Goal: Book appointment/travel/reservation

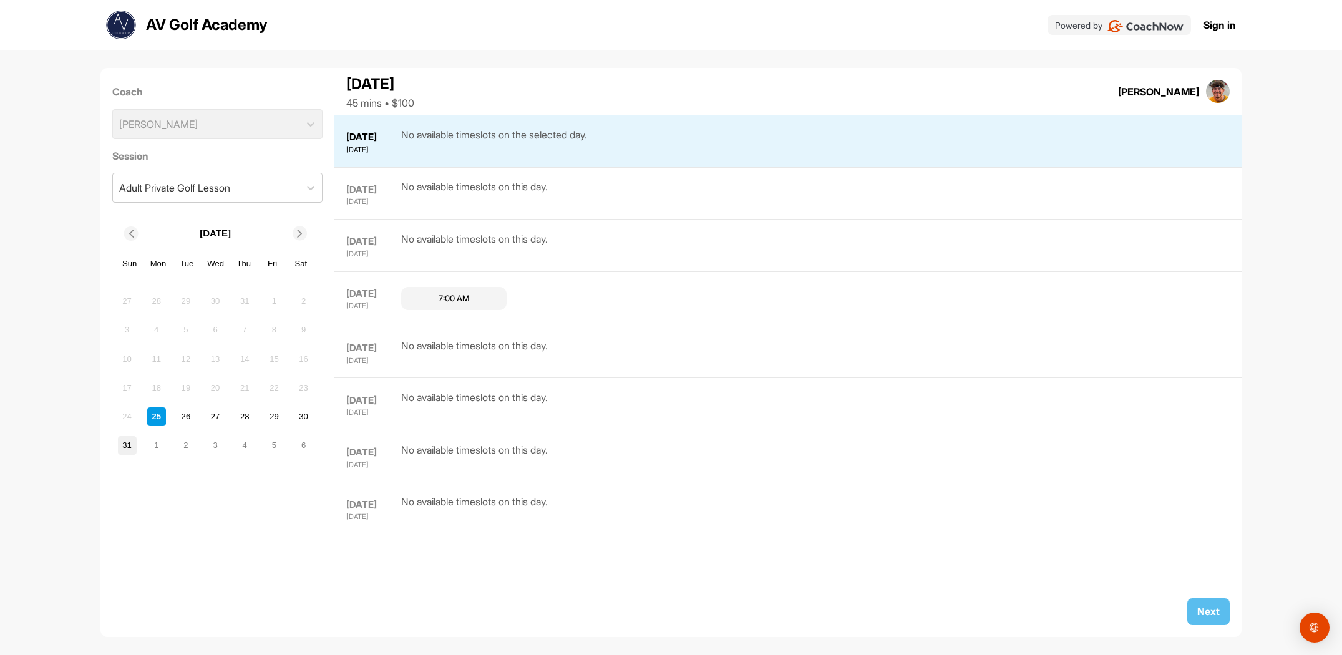
click at [127, 442] on div "31" at bounding box center [127, 445] width 19 height 19
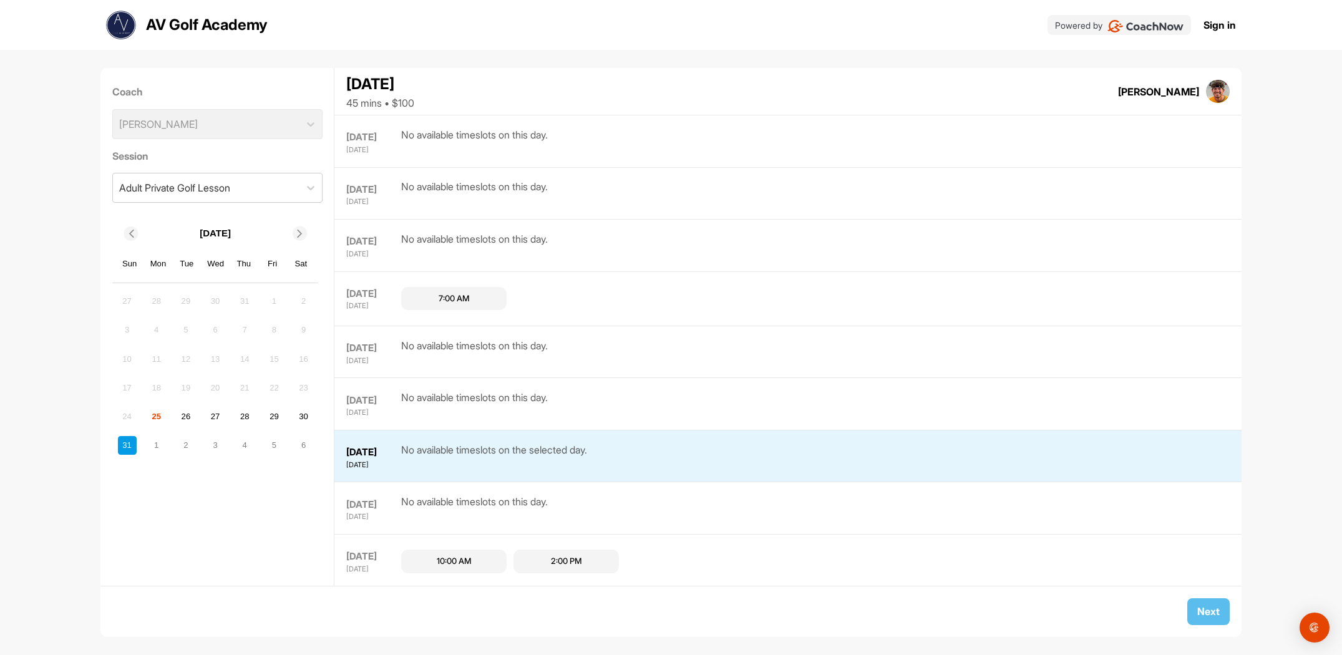
click at [297, 230] on icon at bounding box center [300, 234] width 8 height 8
click at [185, 298] on div "2" at bounding box center [186, 301] width 19 height 19
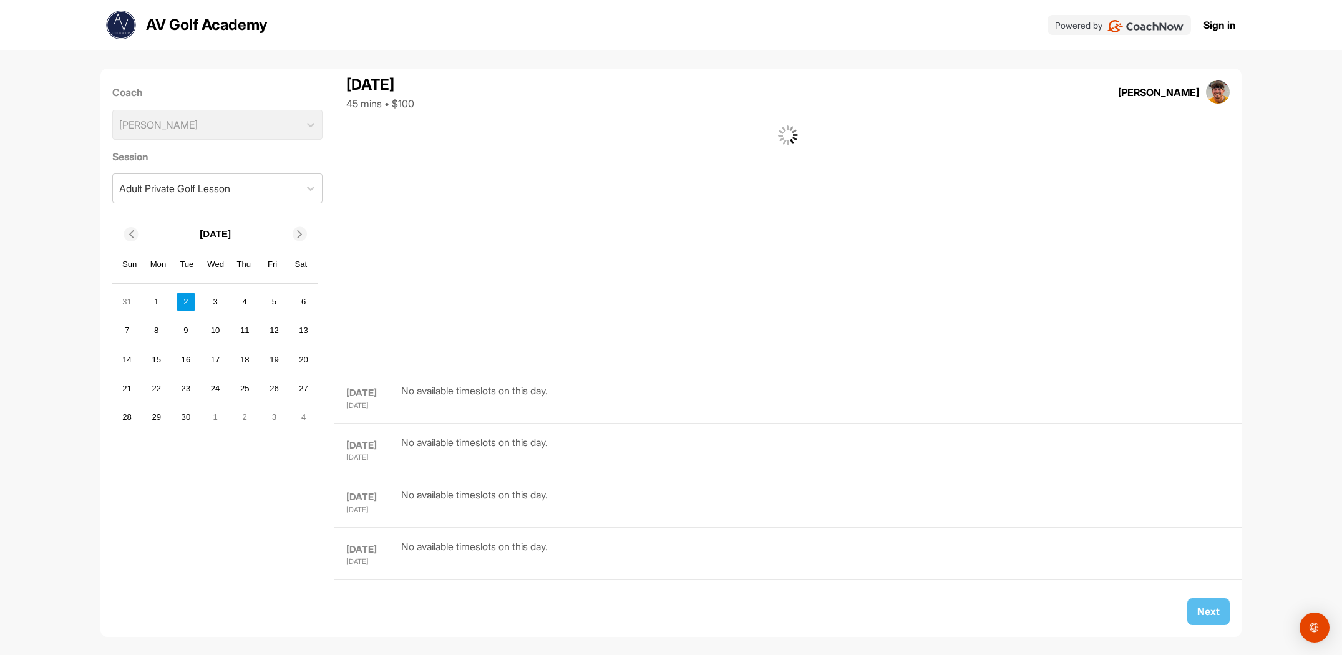
scroll to position [217, 0]
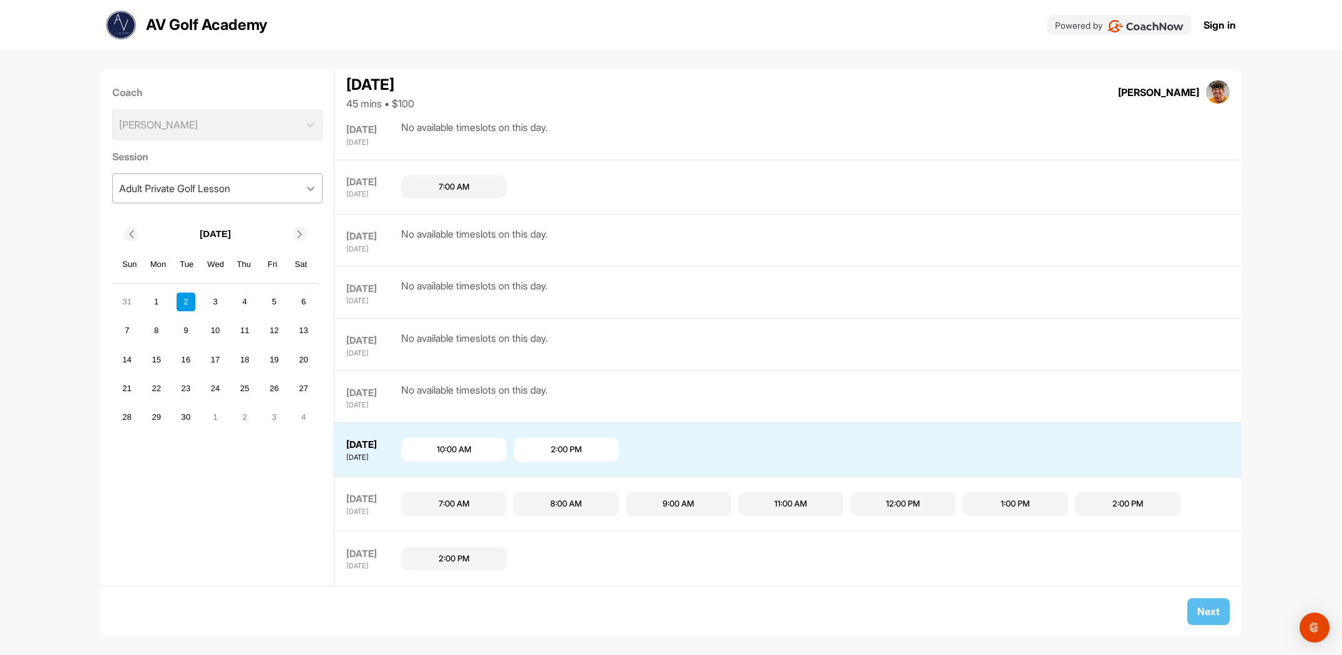
click at [310, 183] on icon at bounding box center [311, 188] width 12 height 12
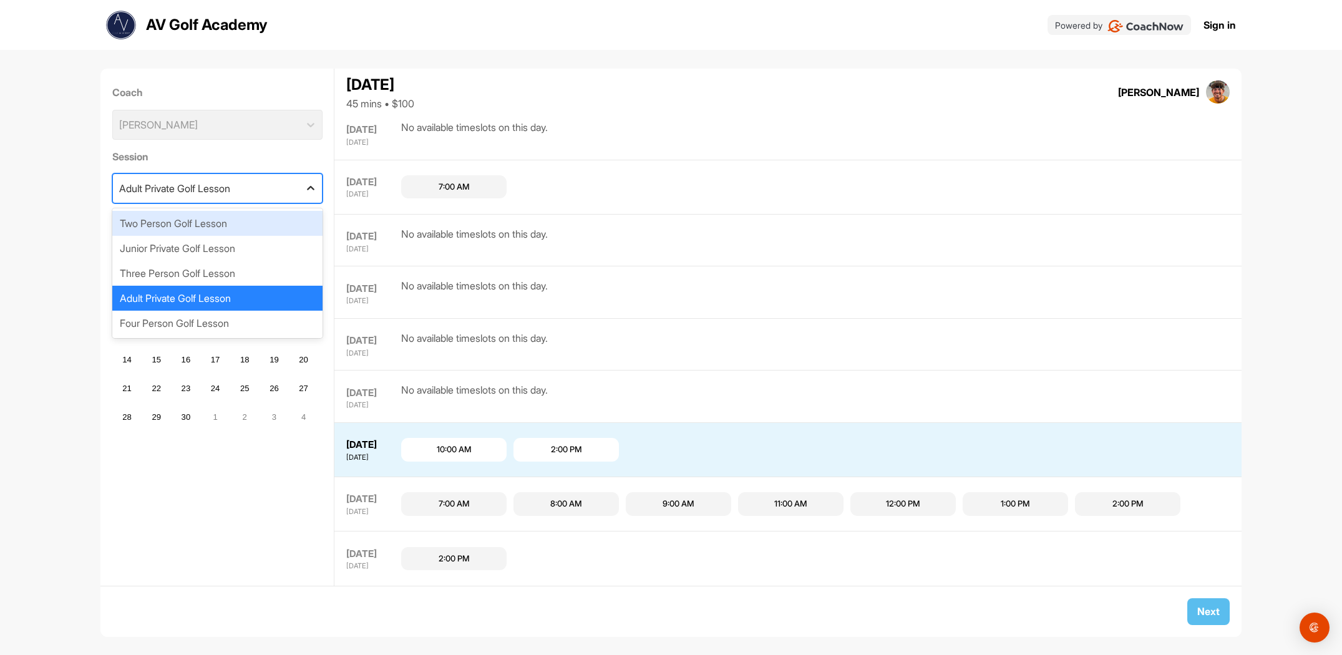
click at [310, 183] on icon at bounding box center [311, 188] width 12 height 12
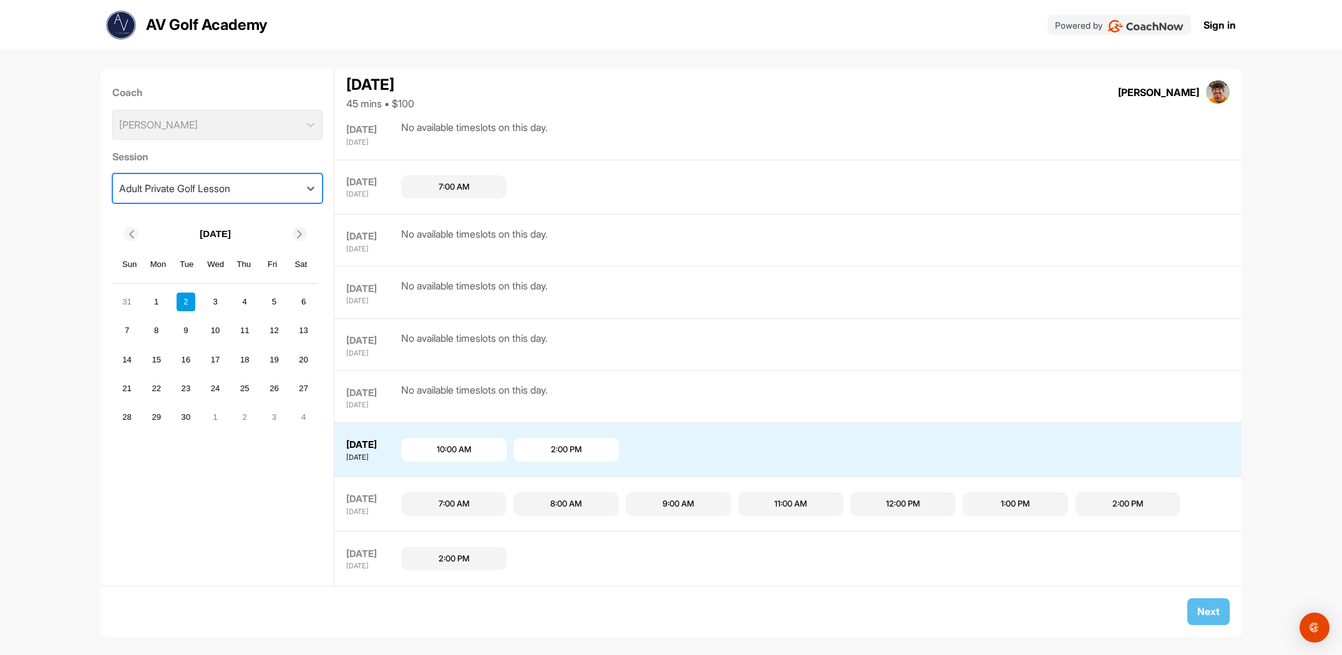
click at [1221, 24] on link "Sign in" at bounding box center [1220, 24] width 32 height 15
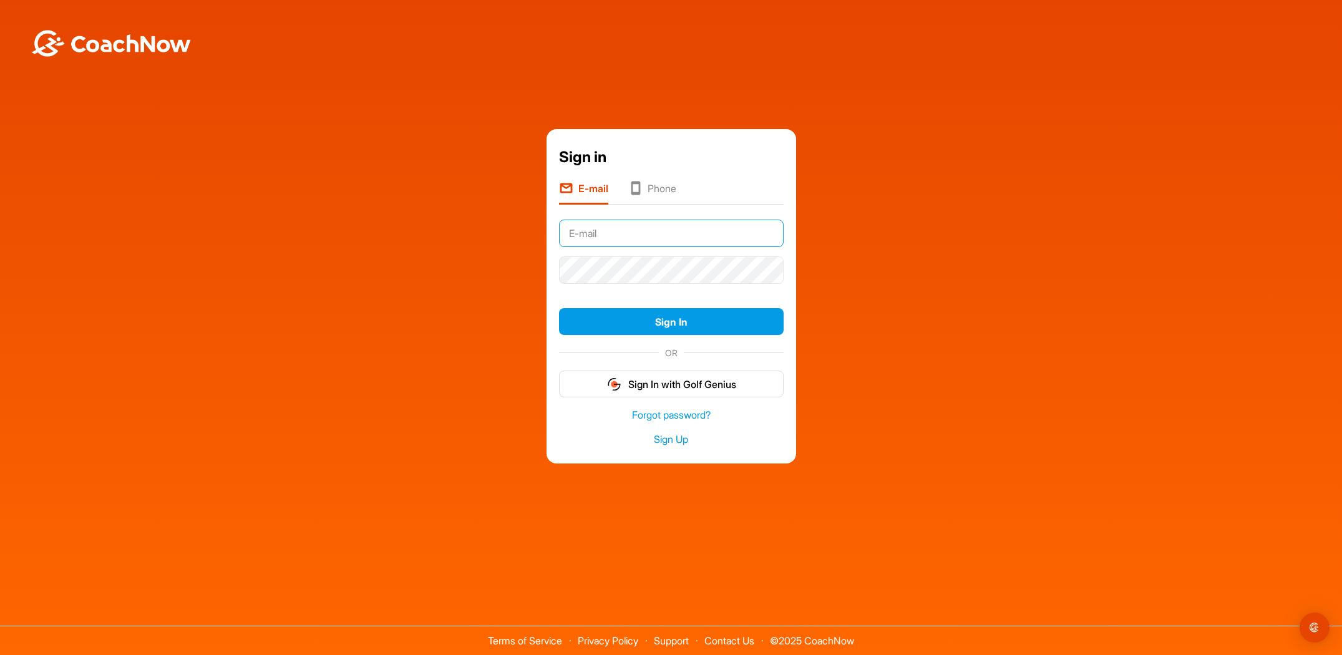
type input "Bobr2976@gmail.com"
click at [671, 321] on button "Sign In" at bounding box center [671, 321] width 225 height 27
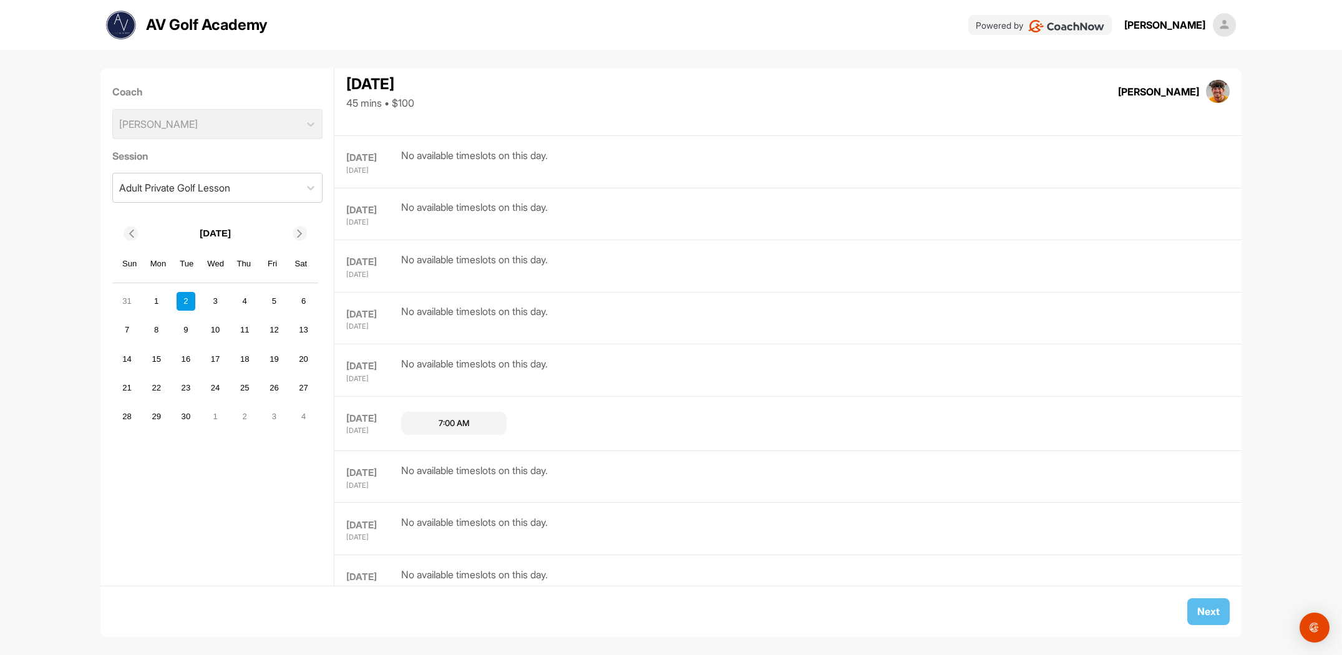
scroll to position [470, 0]
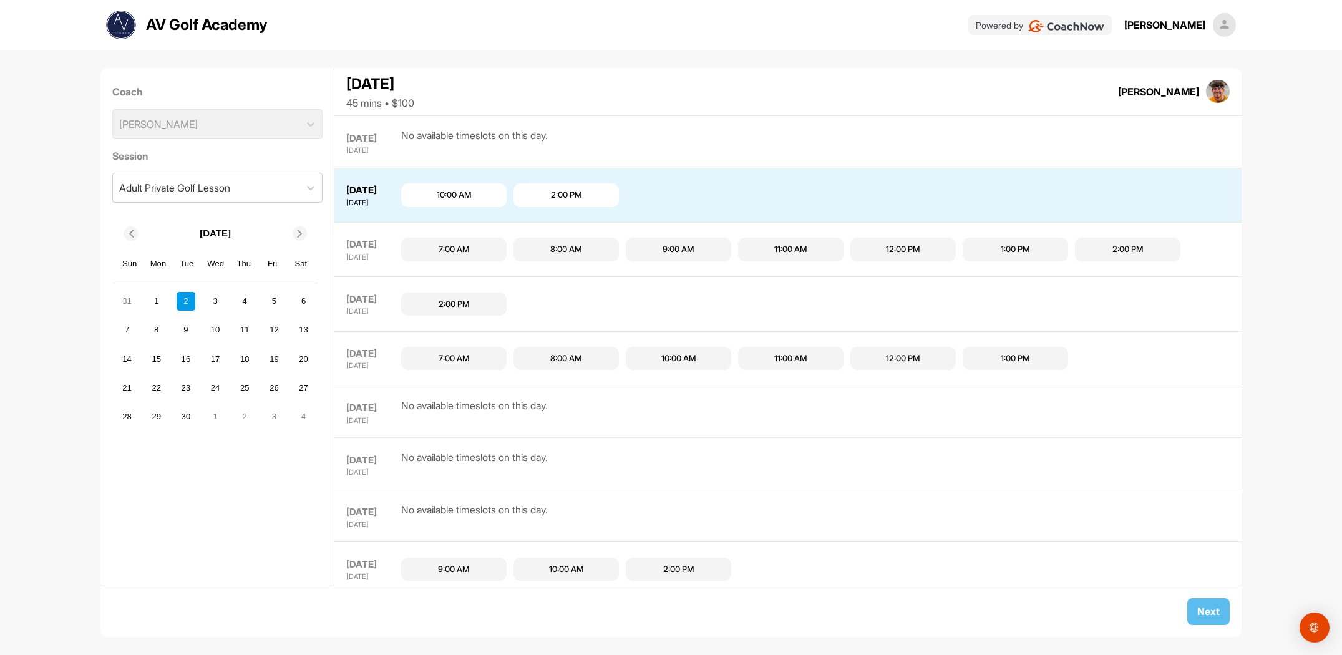
click at [1225, 22] on img at bounding box center [1225, 25] width 24 height 24
click at [1226, 22] on img at bounding box center [1225, 25] width 24 height 24
click at [1213, 90] on img at bounding box center [1218, 92] width 24 height 24
click at [303, 117] on div "Coach Avery Veitel" at bounding box center [217, 112] width 210 height 64
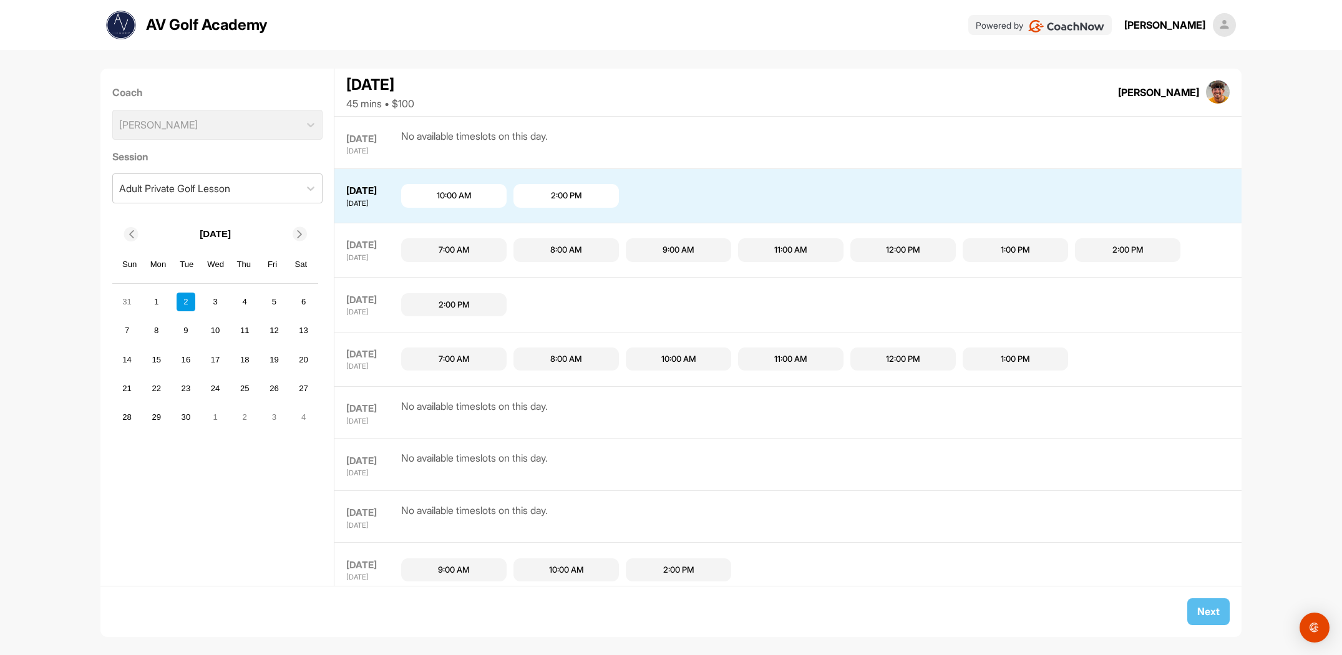
click at [356, 184] on div "[DATE]" at bounding box center [372, 191] width 52 height 14
click at [1213, 92] on img at bounding box center [1218, 92] width 24 height 24
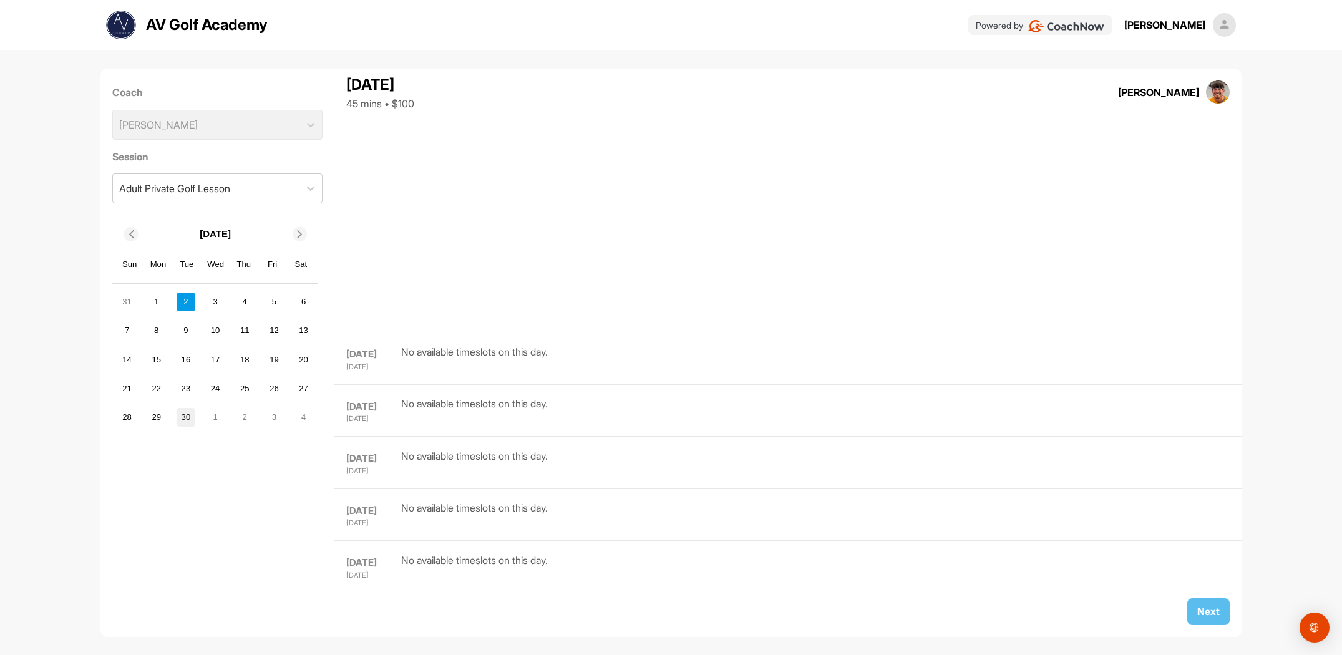
scroll to position [246, 0]
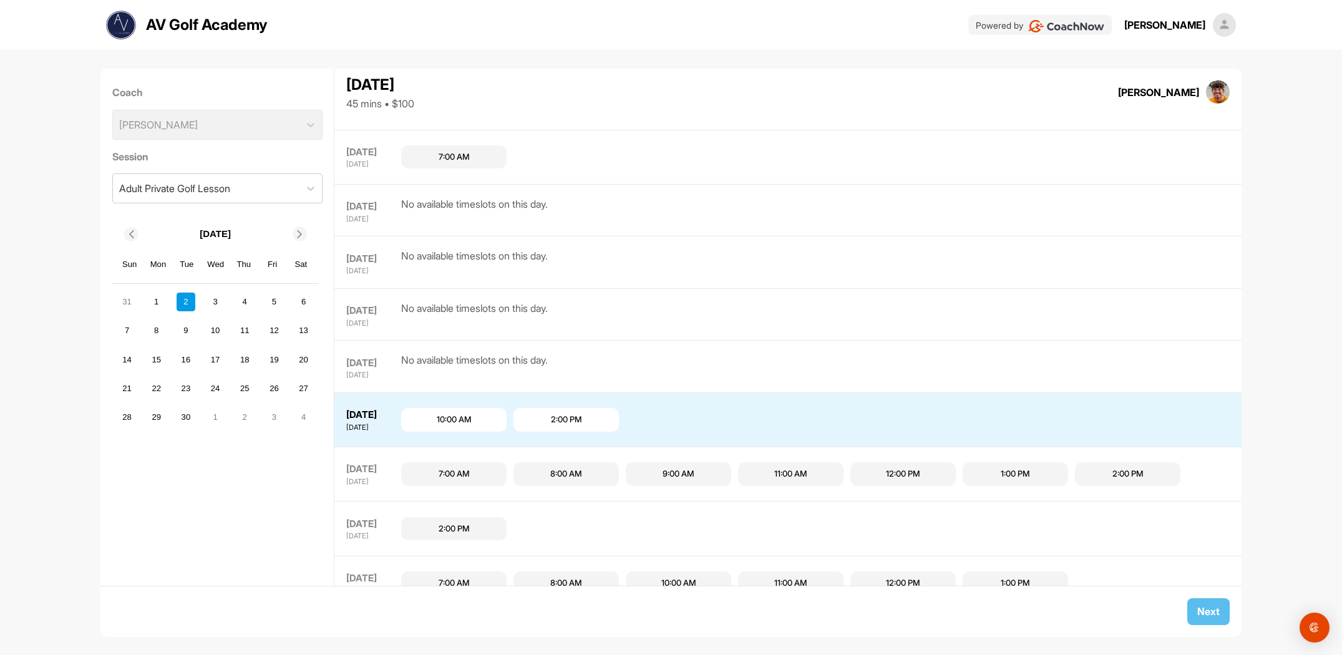
click at [1225, 24] on img at bounding box center [1225, 25] width 24 height 24
click at [1181, 26] on div "[PERSON_NAME]" at bounding box center [1164, 24] width 81 height 15
click at [1225, 21] on img at bounding box center [1225, 25] width 24 height 24
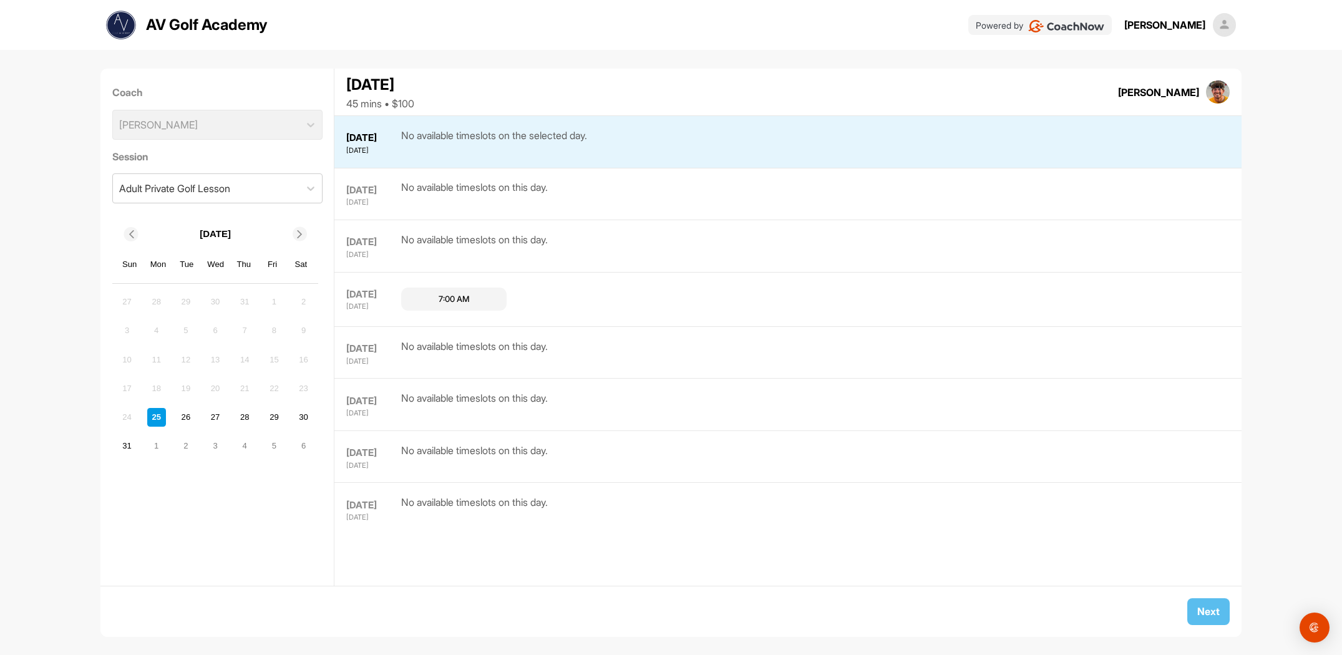
scroll to position [1, 0]
click at [122, 23] on img at bounding box center [121, 25] width 30 height 30
click at [186, 21] on p "AV Golf Academy" at bounding box center [207, 25] width 122 height 22
click at [114, 25] on img at bounding box center [121, 25] width 30 height 30
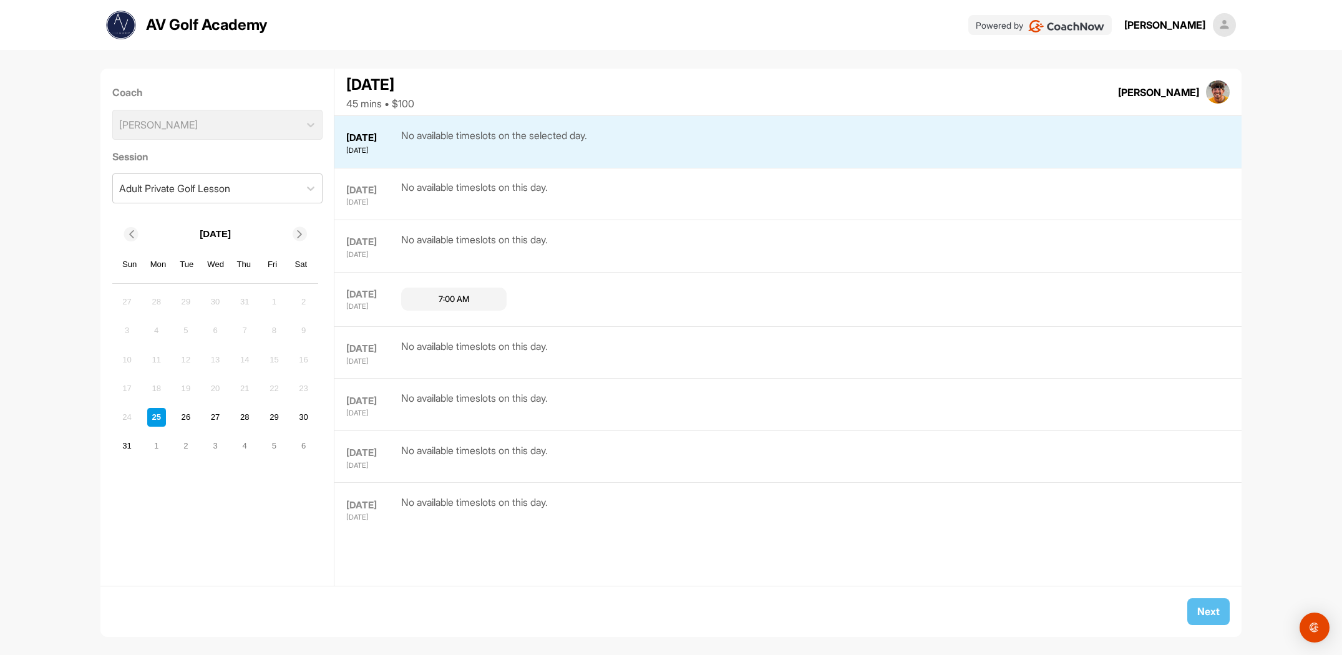
scroll to position [0, 0]
click at [1217, 90] on img at bounding box center [1218, 92] width 24 height 24
click at [1222, 24] on img at bounding box center [1225, 25] width 24 height 24
click at [1216, 93] on img at bounding box center [1218, 92] width 24 height 24
click at [1179, 95] on div "[PERSON_NAME]" at bounding box center [1158, 92] width 81 height 15
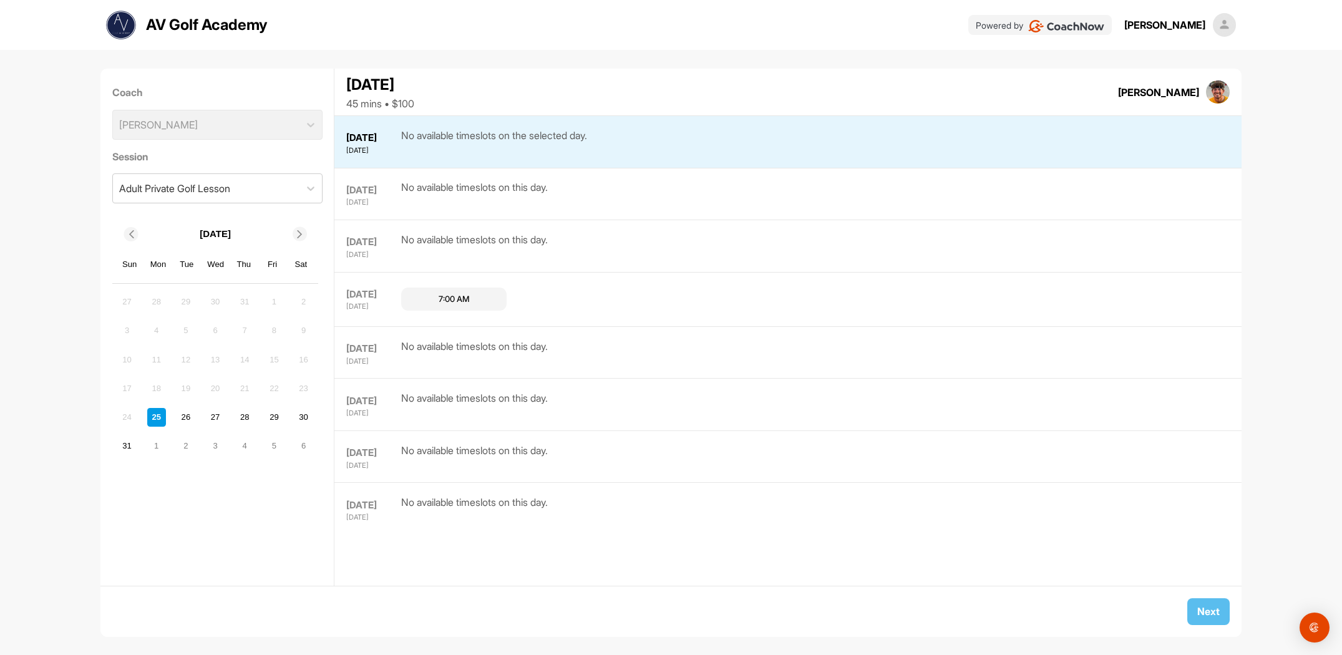
scroll to position [1, 0]
click at [1212, 89] on img at bounding box center [1218, 92] width 24 height 24
click at [1219, 24] on img at bounding box center [1225, 25] width 24 height 24
click at [1224, 24] on img at bounding box center [1225, 25] width 24 height 24
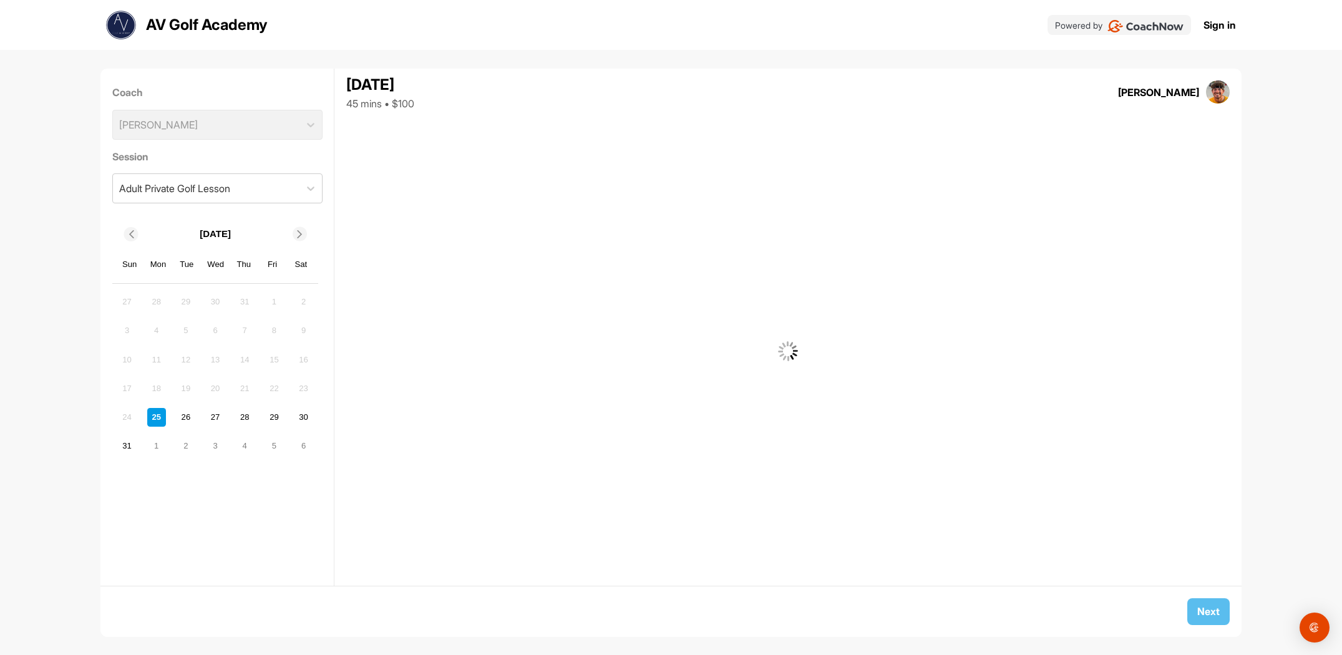
scroll to position [1, 0]
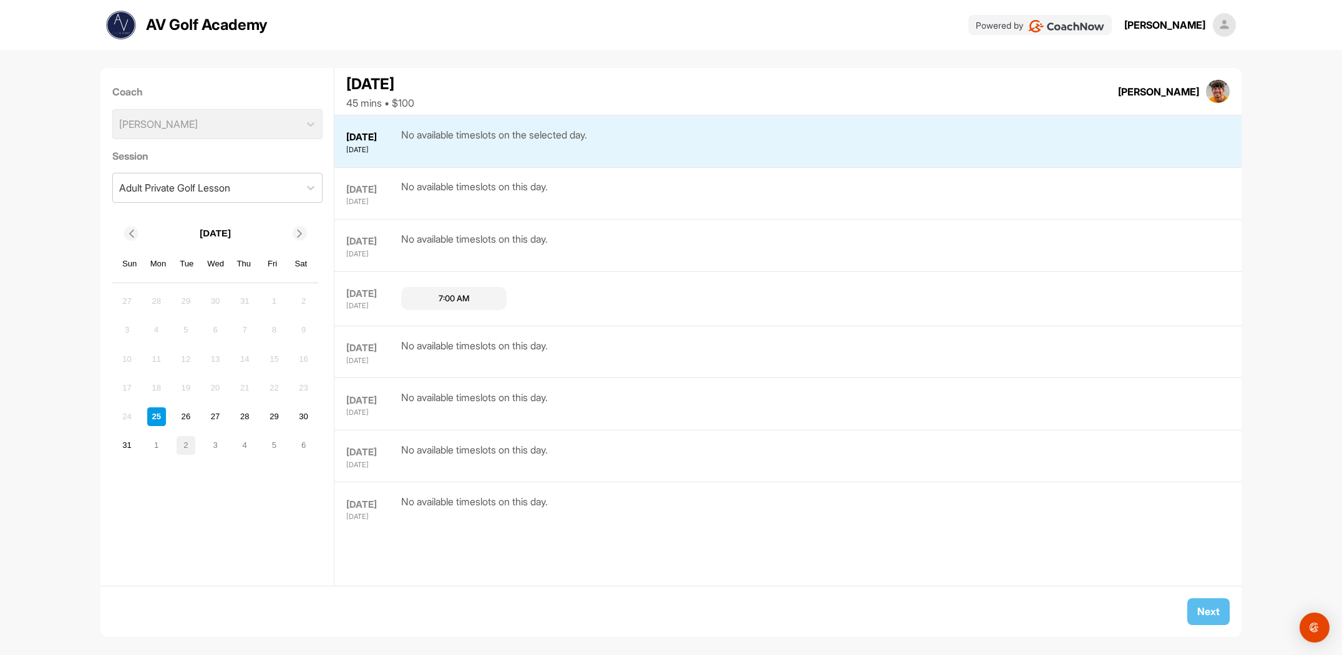
click at [185, 444] on div "2" at bounding box center [186, 445] width 19 height 19
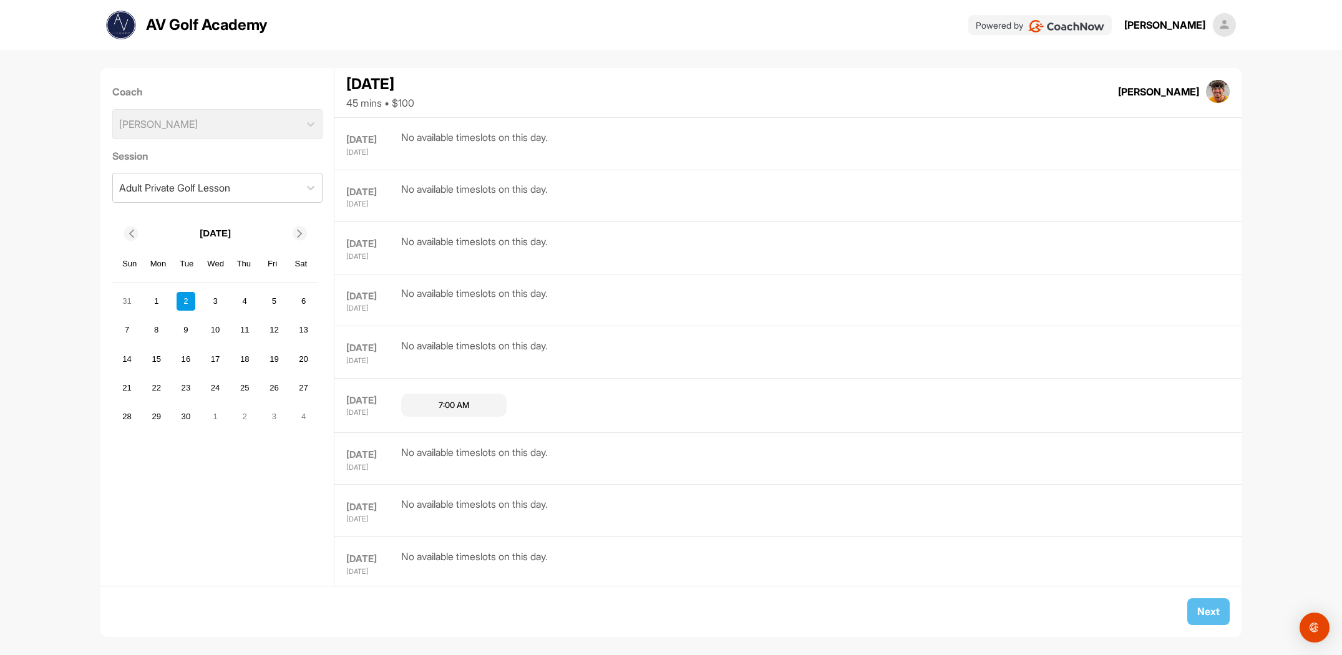
scroll to position [470, 0]
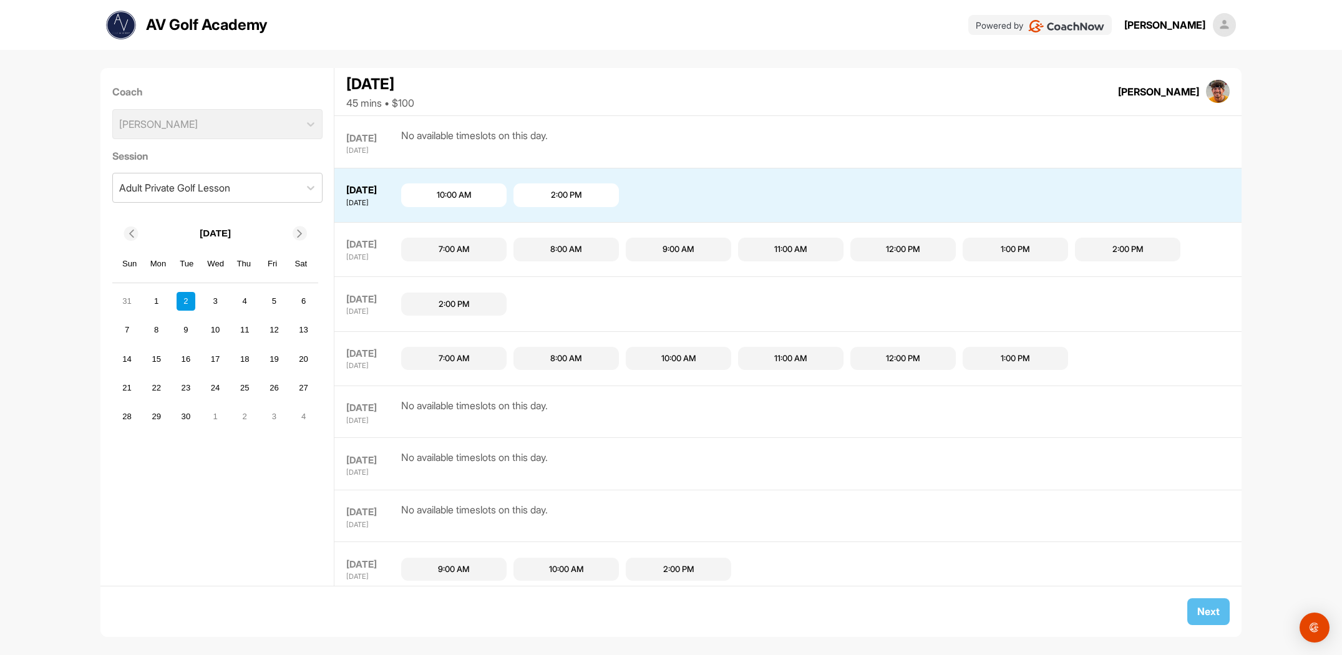
click at [1216, 89] on img at bounding box center [1218, 92] width 24 height 24
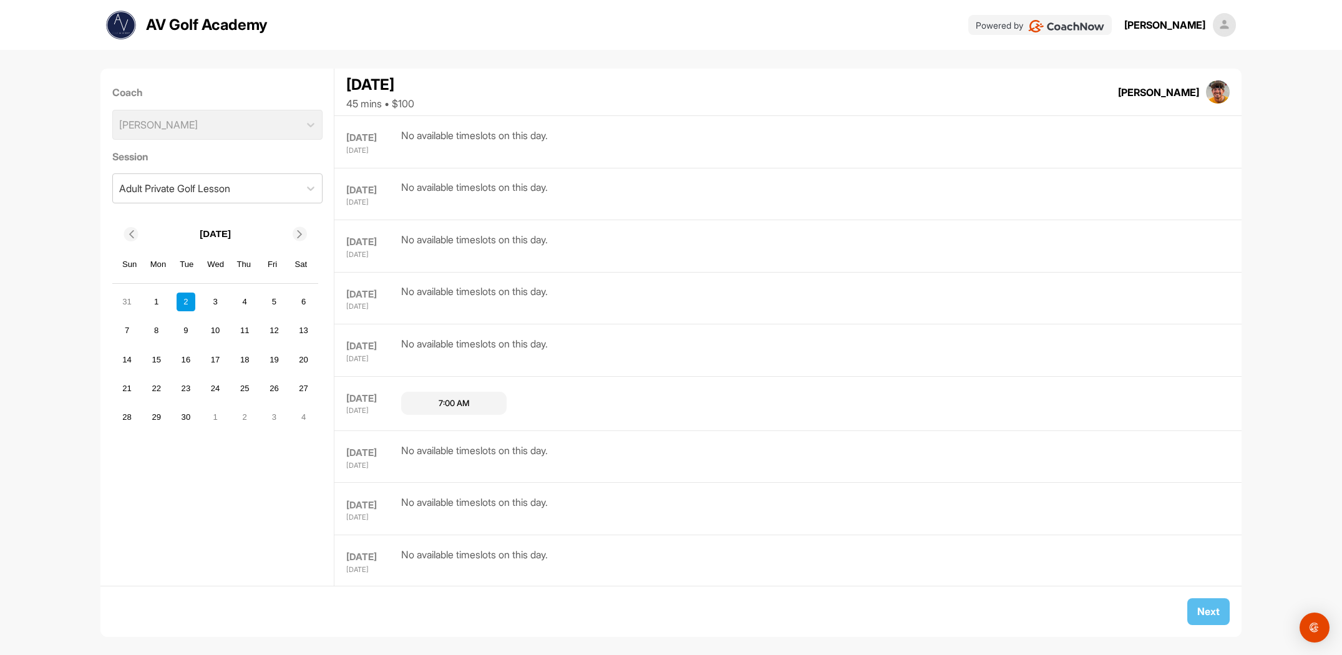
scroll to position [0, 0]
click at [1222, 22] on img at bounding box center [1225, 25] width 24 height 24
